Goal: Navigation & Orientation: Understand site structure

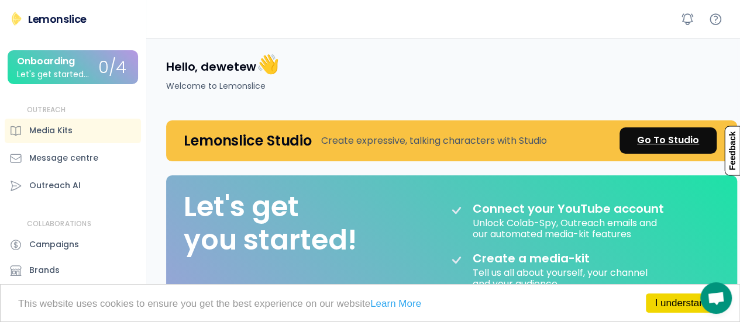
click at [657, 142] on div "Go To Studio" at bounding box center [668, 140] width 62 height 14
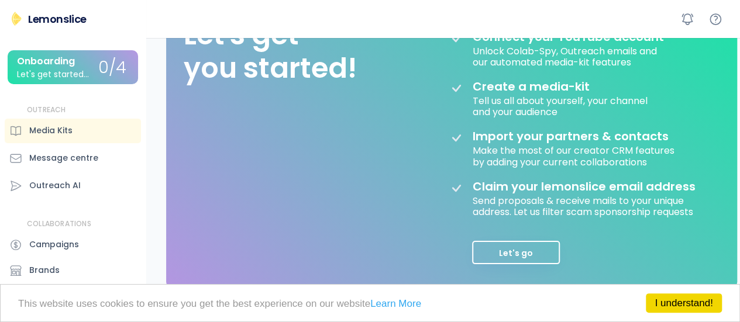
scroll to position [234, 0]
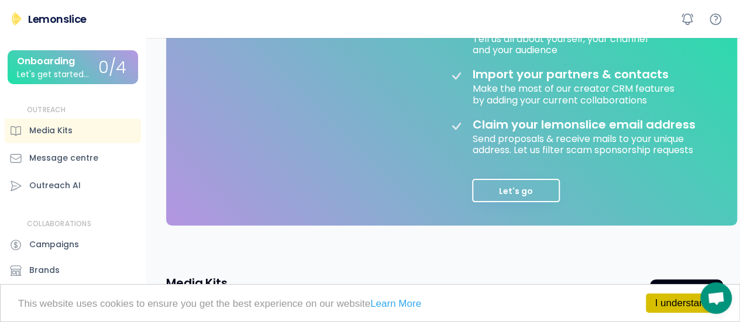
click at [677, 306] on link "I understand!" at bounding box center [684, 303] width 76 height 19
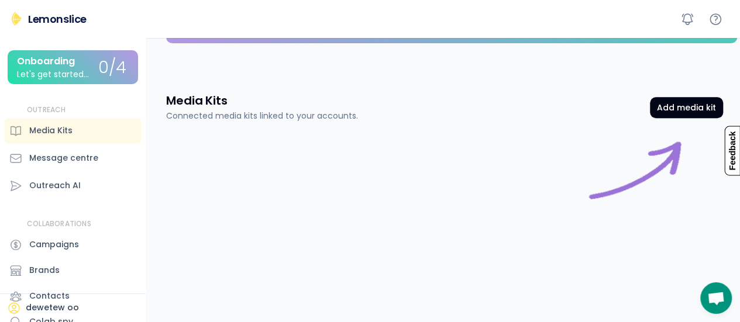
scroll to position [418, 0]
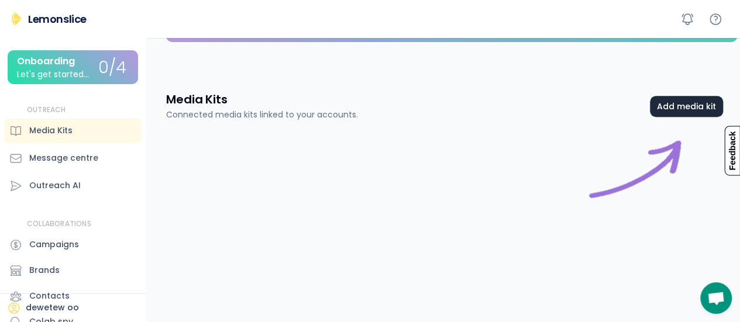
click at [678, 109] on button "Add media kit" at bounding box center [686, 106] width 73 height 21
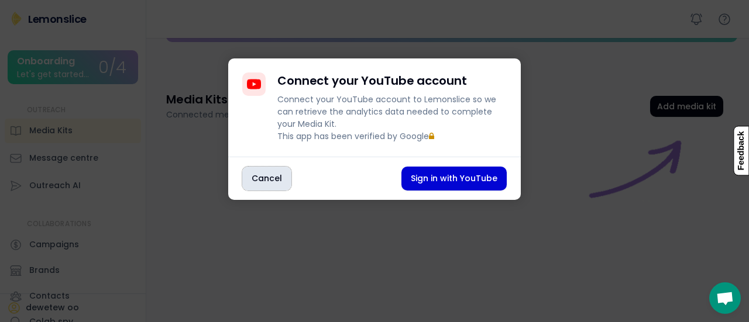
click at [265, 191] on button "Cancel" at bounding box center [266, 179] width 49 height 24
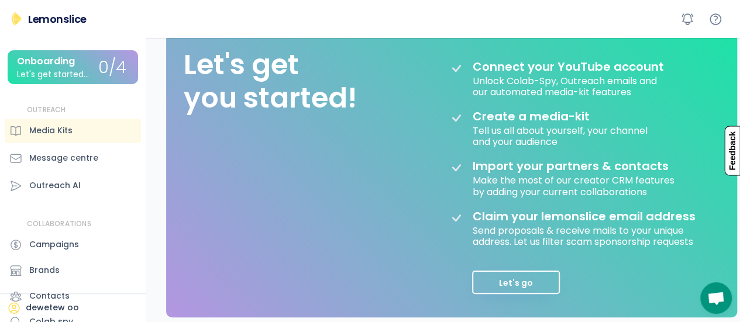
scroll to position [184, 0]
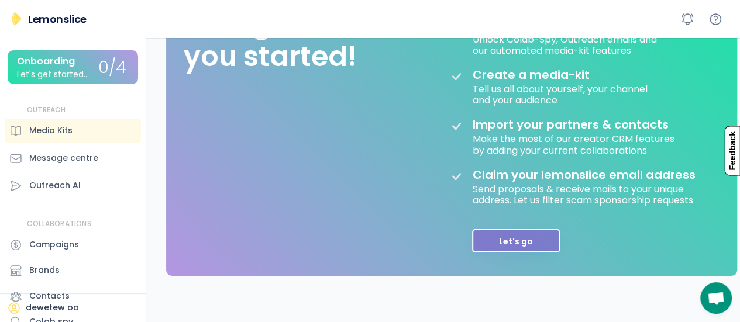
click at [512, 242] on button "Let's go" at bounding box center [516, 240] width 88 height 23
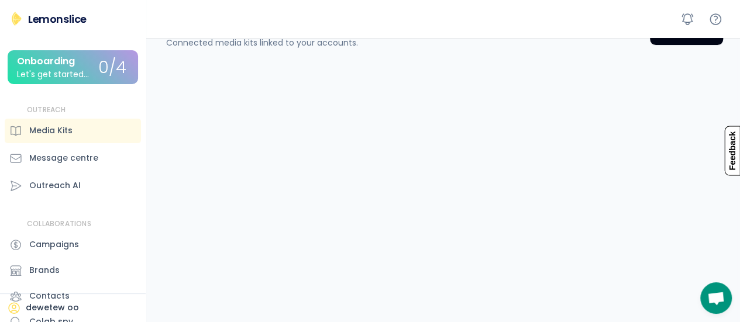
scroll to position [0, 0]
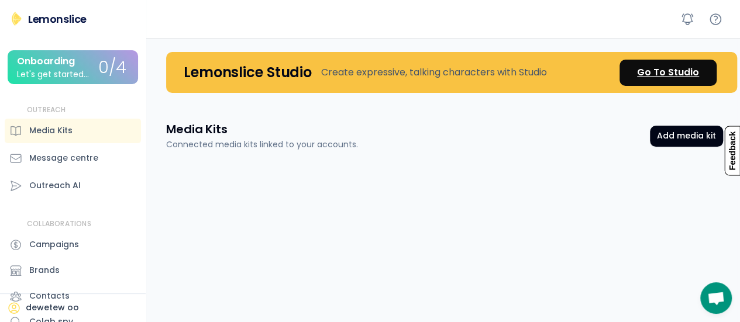
click at [658, 70] on div "Go To Studio" at bounding box center [668, 73] width 62 height 14
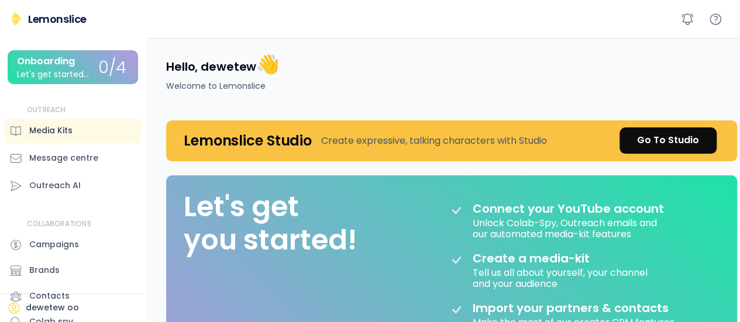
scroll to position [68, 0]
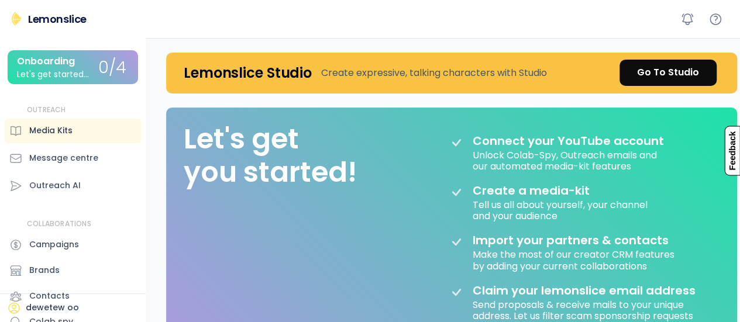
click at [58, 126] on div "Media Kits" at bounding box center [50, 131] width 43 height 12
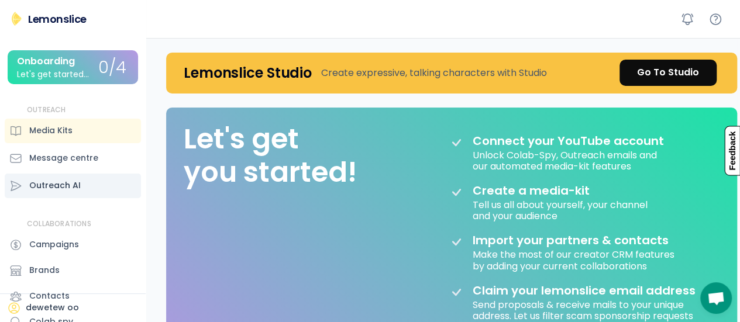
click at [57, 187] on div "Outreach AI" at bounding box center [54, 186] width 51 height 12
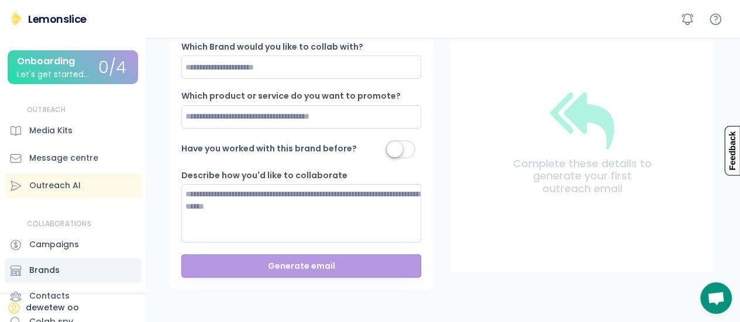
scroll to position [41, 0]
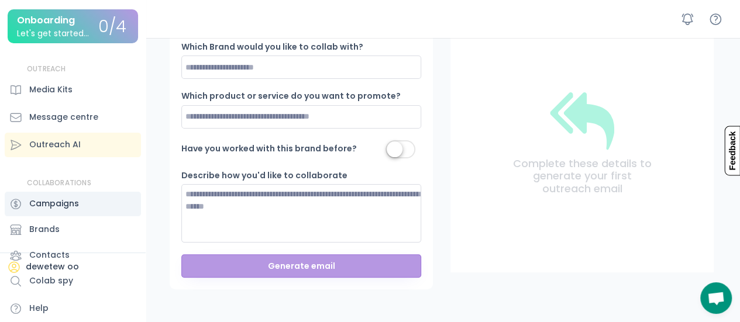
click at [68, 204] on div "Campaigns" at bounding box center [54, 204] width 50 height 12
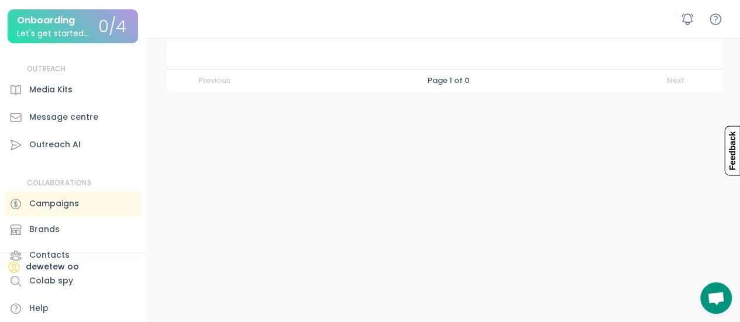
click at [75, 20] on div "Onboarding" at bounding box center [46, 20] width 58 height 11
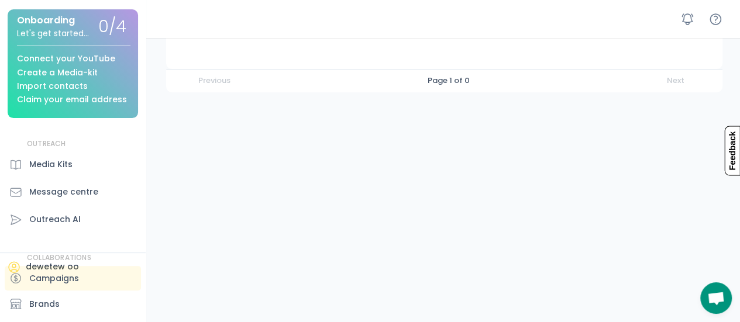
click at [54, 65] on div "Connect your YouTube Create a Media-kit Import contacts Claim your email address" at bounding box center [73, 75] width 113 height 60
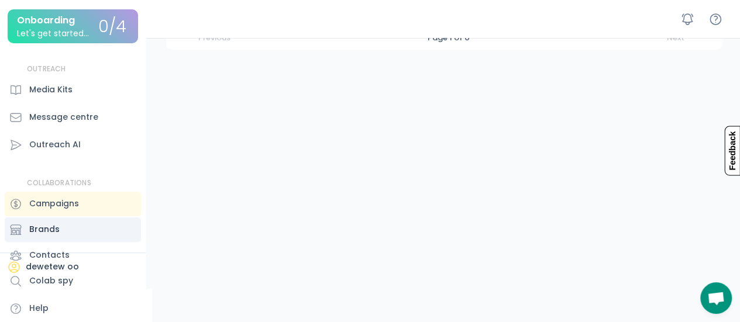
scroll to position [164, 0]
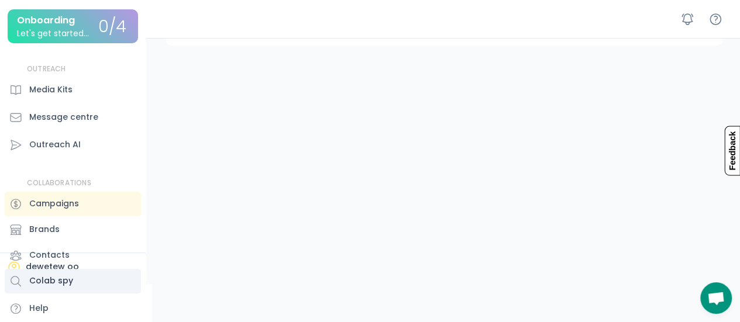
click at [50, 281] on div "Colab spy" at bounding box center [51, 281] width 44 height 12
